Goal: Find specific page/section: Find specific page/section

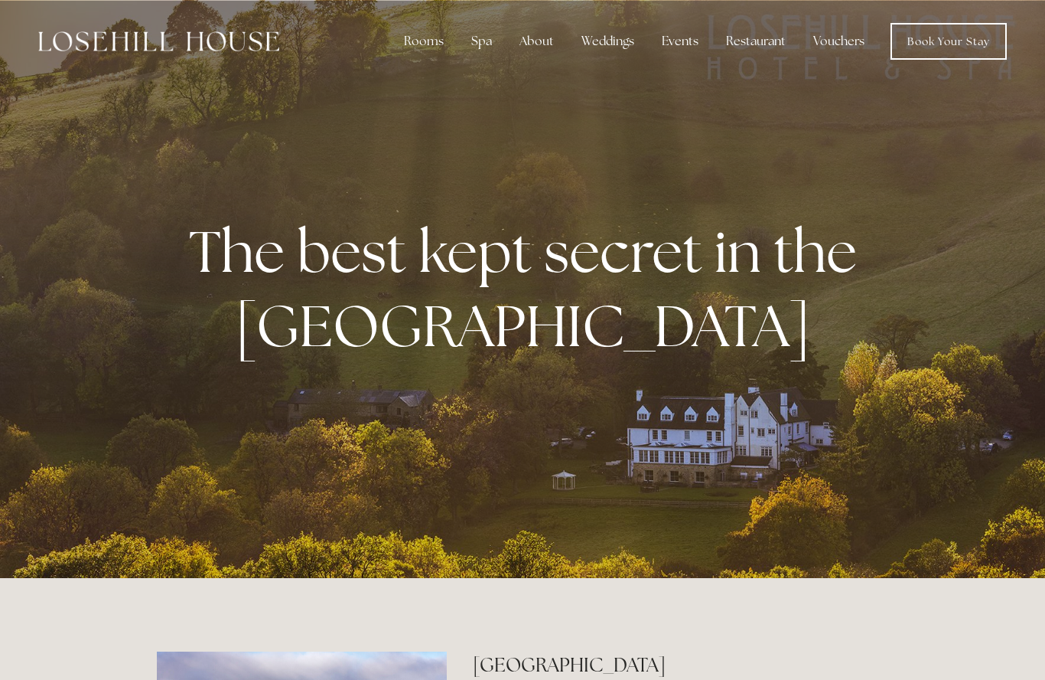
click at [765, 38] on div "Restaurant" at bounding box center [756, 41] width 84 height 31
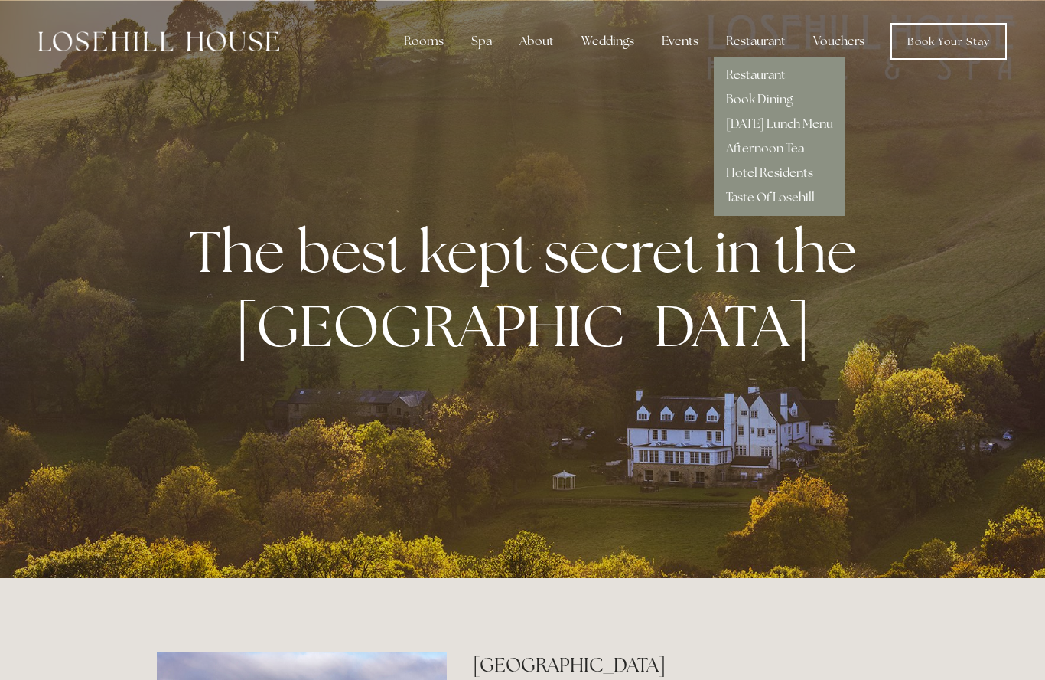
click at [717, 122] on div "Restaurant Book Dining [DATE] Lunch Menu Afternoon Tea Hotel Residents Taste Of…" at bounding box center [780, 136] width 132 height 159
click at [812, 122] on link "[DATE] Lunch Menu" at bounding box center [779, 124] width 107 height 16
click at [715, 60] on div "Restaurant Book Dining [DATE] Lunch Menu Afternoon Tea Hotel Residents Taste Of…" at bounding box center [780, 136] width 132 height 159
click at [735, 70] on link "Restaurant" at bounding box center [756, 75] width 60 height 16
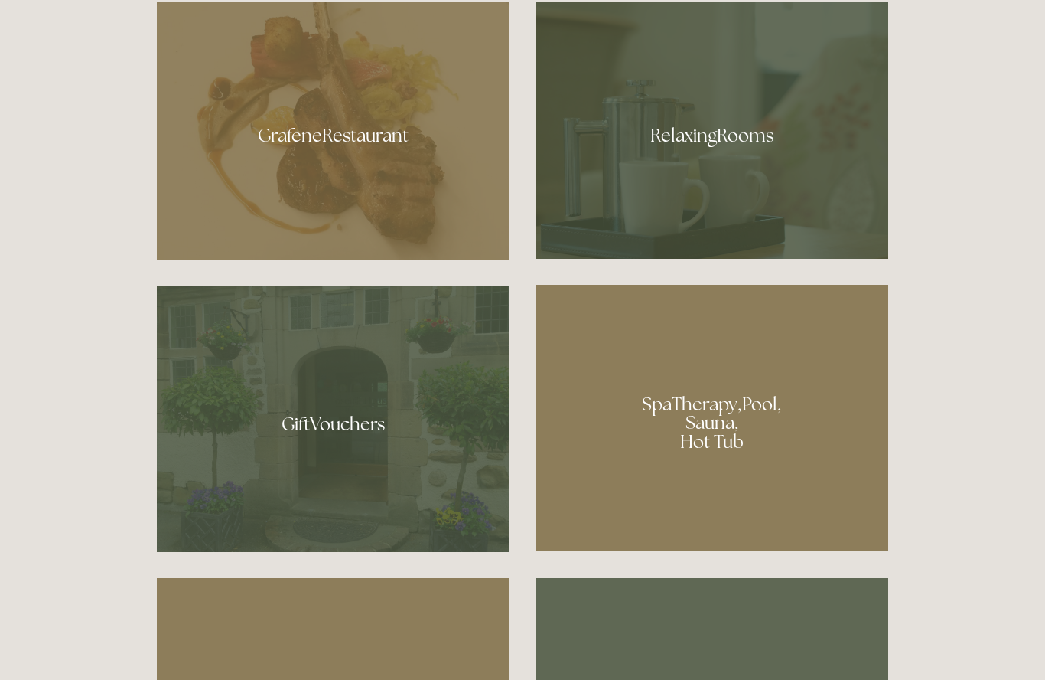
scroll to position [1047, 0]
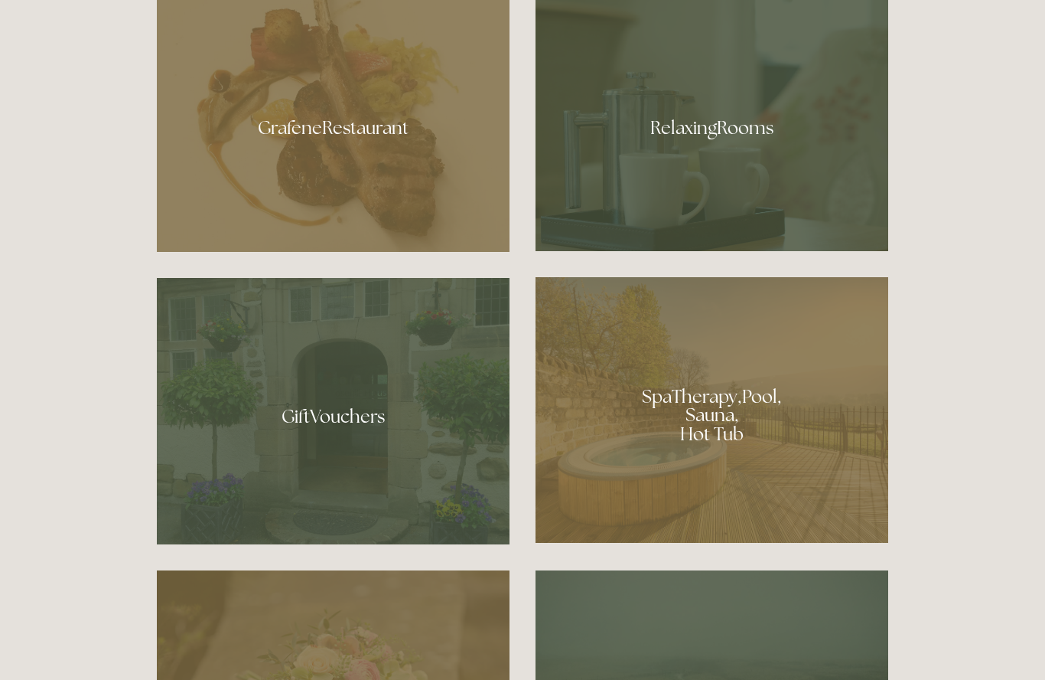
click at [266, 194] on div at bounding box center [333, 123] width 353 height 258
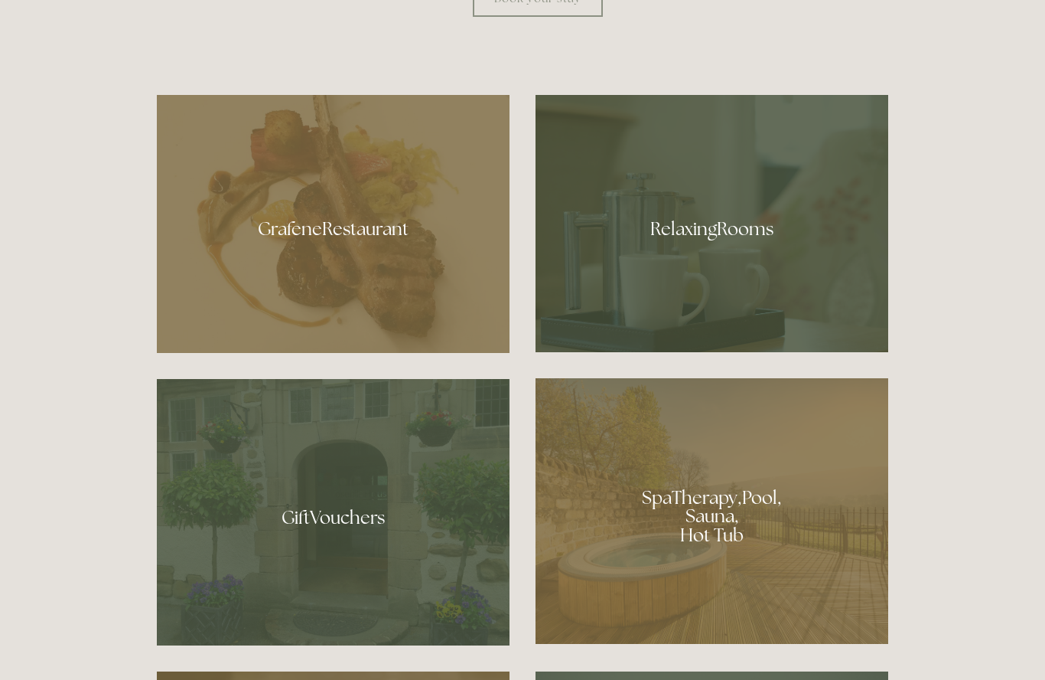
scroll to position [941, 0]
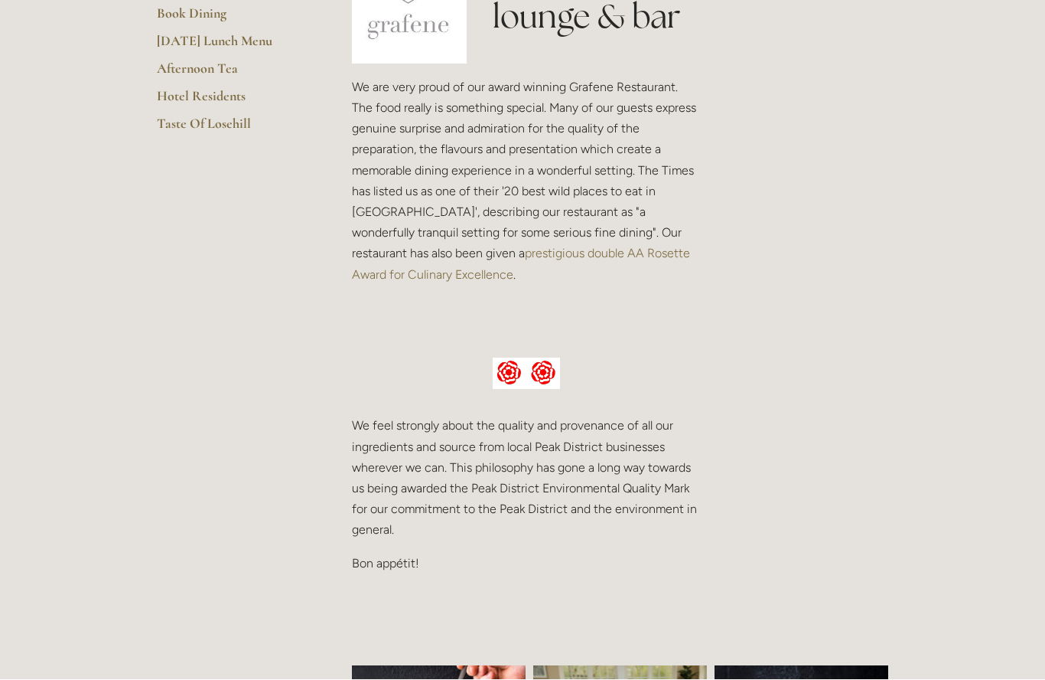
scroll to position [454, 0]
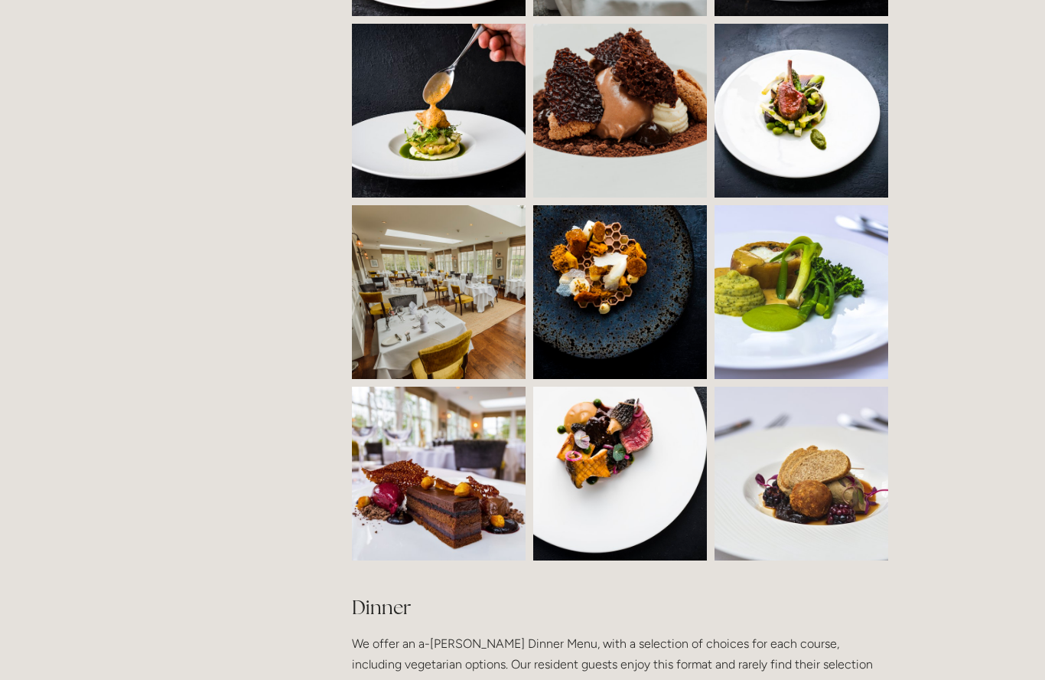
scroll to position [1258, 0]
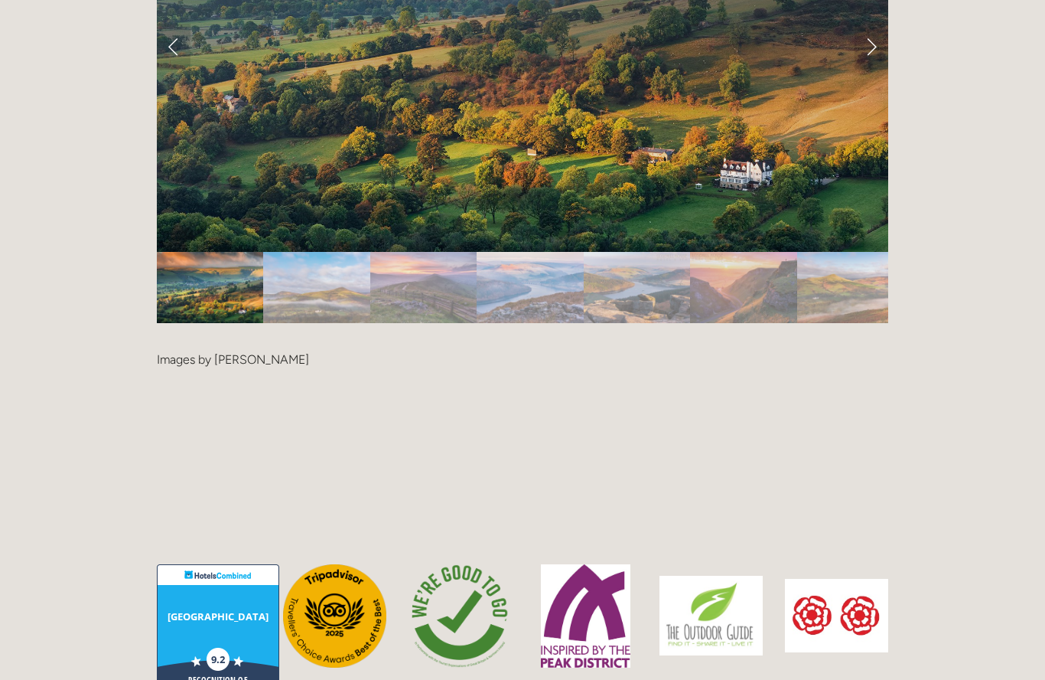
scroll to position [3368, 0]
